Goal: Transaction & Acquisition: Purchase product/service

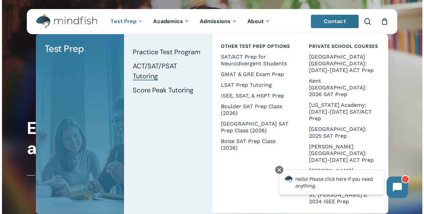
click at [154, 68] on span "ACT/SAT/PSAT Tutoring" at bounding box center [155, 71] width 44 height 19
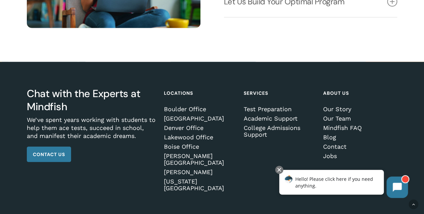
scroll to position [930, 0]
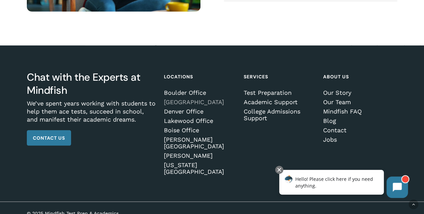
click at [189, 105] on link "[GEOGRAPHIC_DATA]" at bounding box center [200, 102] width 72 height 7
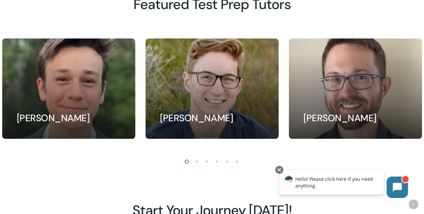
scroll to position [628, 0]
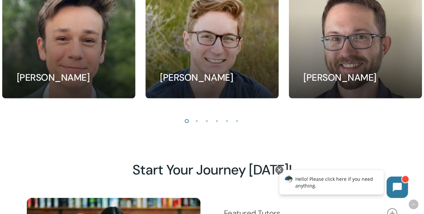
click at [198, 124] on li "Page dot 2" at bounding box center [197, 121] width 10 height 10
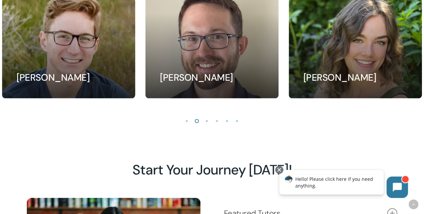
click at [206, 123] on li "Page dot 3" at bounding box center [207, 121] width 10 height 10
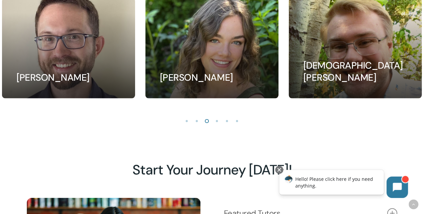
click at [216, 124] on li "Page dot 4" at bounding box center [217, 121] width 10 height 10
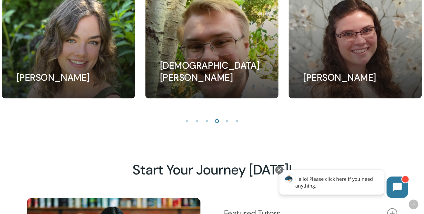
click at [227, 123] on li "Page dot 5" at bounding box center [227, 121] width 10 height 10
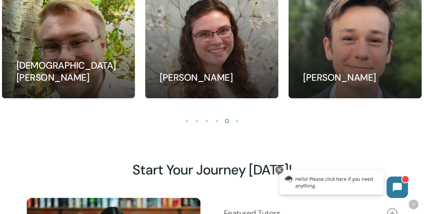
click at [237, 124] on li "Page dot 6" at bounding box center [237, 121] width 10 height 10
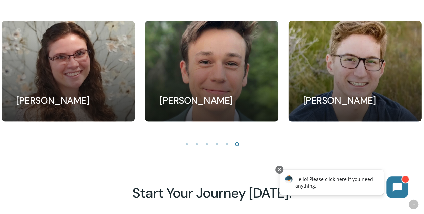
scroll to position [595, 0]
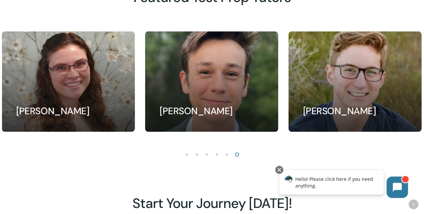
click at [186, 158] on li "Page dot 1" at bounding box center [187, 154] width 10 height 10
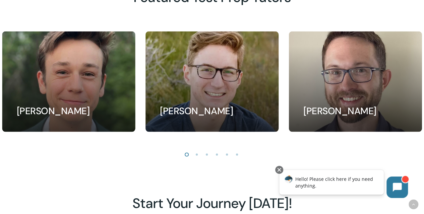
click at [198, 157] on li "Page dot 2" at bounding box center [197, 154] width 10 height 10
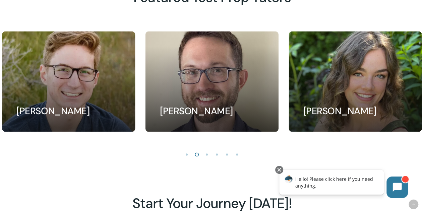
click at [207, 157] on li "Page dot 3" at bounding box center [207, 154] width 10 height 10
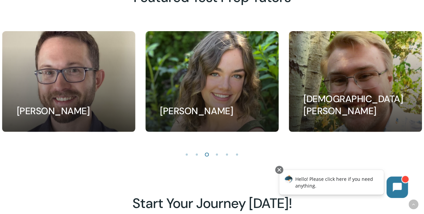
click at [218, 158] on li "Page dot 4" at bounding box center [217, 154] width 10 height 10
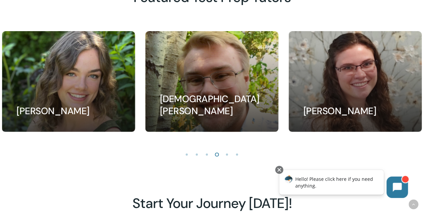
click at [228, 157] on li "Page dot 5" at bounding box center [227, 154] width 10 height 10
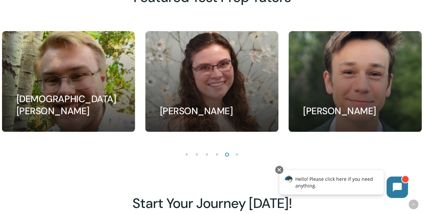
click at [238, 158] on li "Page dot 6" at bounding box center [237, 154] width 10 height 10
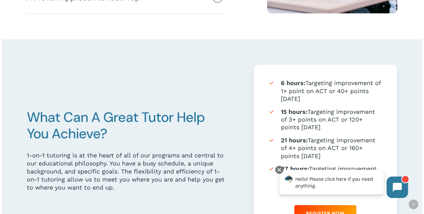
scroll to position [428, 0]
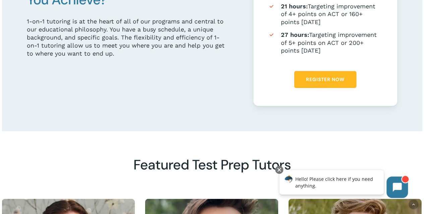
click at [324, 78] on span "Register Now" at bounding box center [325, 79] width 39 height 7
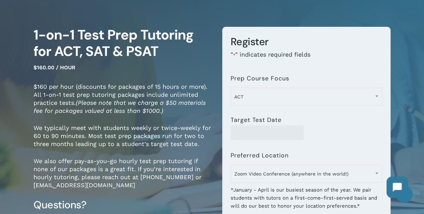
scroll to position [67, 0]
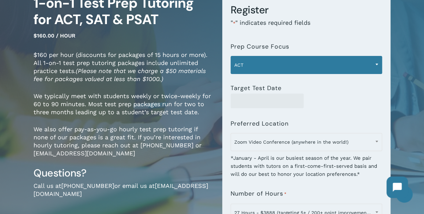
click at [289, 64] on span "ACT" at bounding box center [306, 65] width 151 height 14
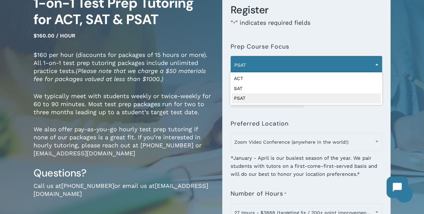
click at [266, 66] on span "PSAT" at bounding box center [306, 65] width 151 height 14
select select "***"
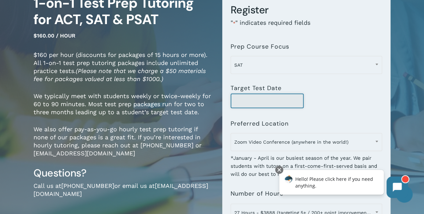
click at [257, 101] on input "Target Test Date" at bounding box center [266, 100] width 73 height 15
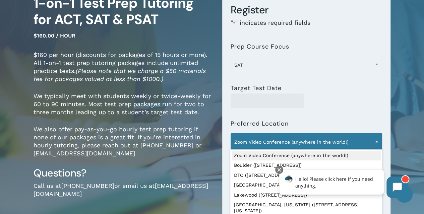
click at [301, 141] on span "Zoom Video Conference (anywhere in the world!)" at bounding box center [306, 142] width 151 height 14
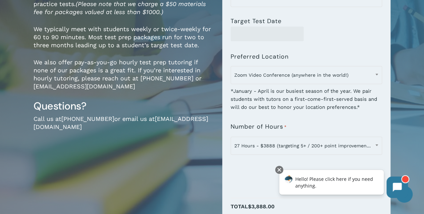
scroll to position [167, 0]
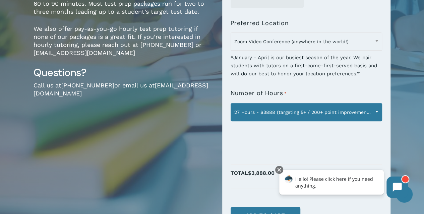
click at [376, 112] on span at bounding box center [376, 111] width 10 height 17
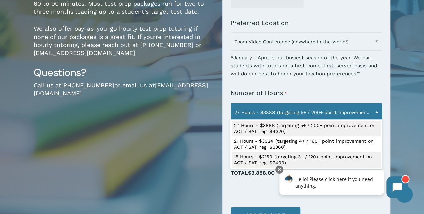
select select "**********"
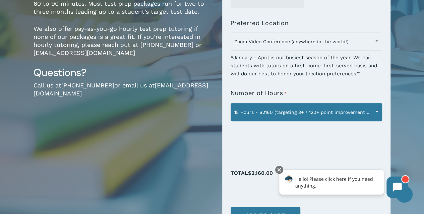
click at [376, 111] on b at bounding box center [376, 112] width 3 height 2
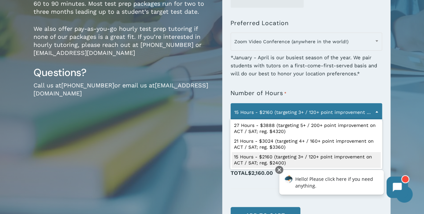
click at [376, 111] on b at bounding box center [376, 112] width 3 height 2
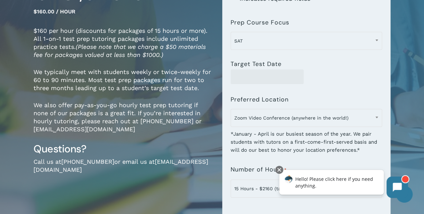
scroll to position [100, 0]
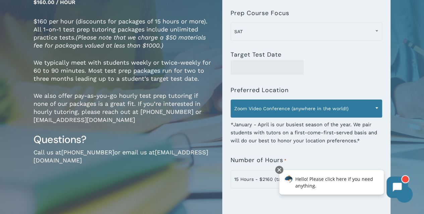
click at [267, 109] on span "Zoom Video Conference (anywhere in the world!)" at bounding box center [306, 108] width 151 height 14
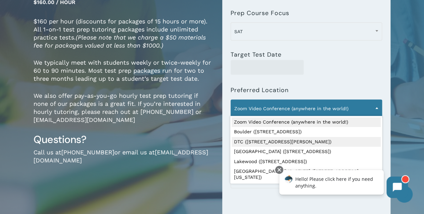
select select "**********"
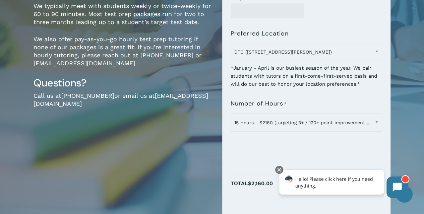
scroll to position [201, 0]
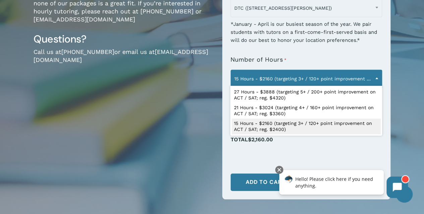
click at [358, 77] on span "15 Hours - $2160 (targeting 3+ / 120+ point improvement on ACT / SAT; reg. $240…" at bounding box center [306, 79] width 151 height 14
click at [184, 118] on div "1-on-1 Test Prep Tutoring for ACT, SAT & PSAT $160.00 / hour $160 per hour (dis…" at bounding box center [122, 36] width 178 height 350
